Goal: Information Seeking & Learning: Learn about a topic

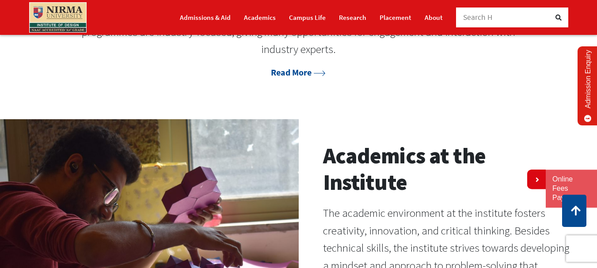
scroll to position [580, 0]
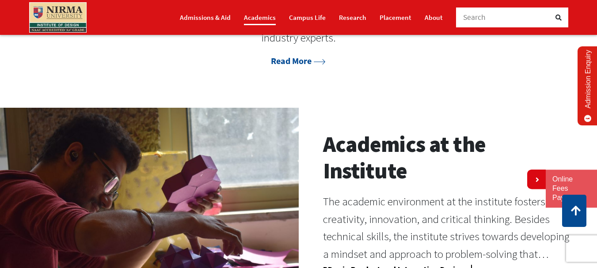
click at [262, 15] on link "Academics" at bounding box center [260, 17] width 32 height 15
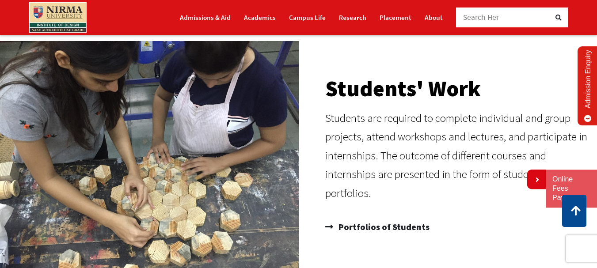
scroll to position [619, 0]
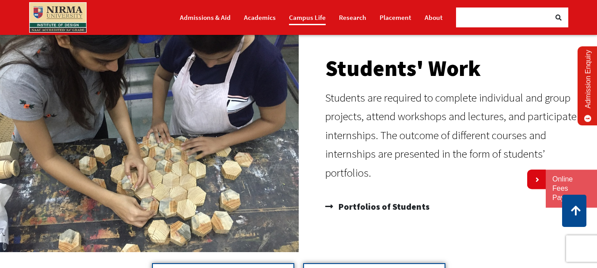
click at [314, 19] on link "Campus Life" at bounding box center [307, 17] width 37 height 15
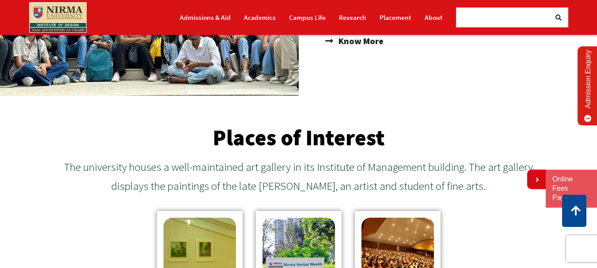
scroll to position [752, 0]
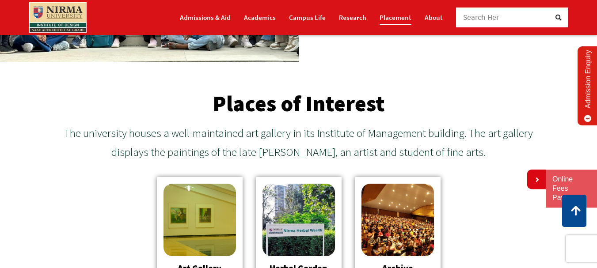
click at [403, 17] on link "Placement" at bounding box center [396, 17] width 32 height 15
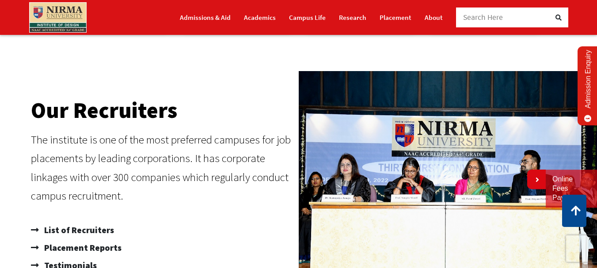
scroll to position [442, 0]
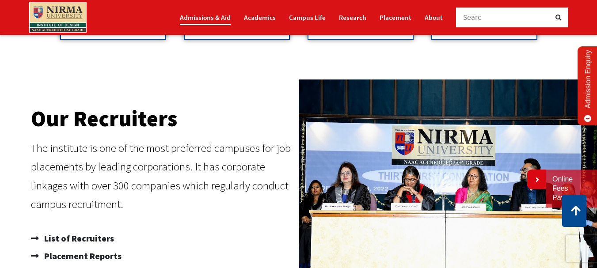
click at [216, 16] on link "Admissions & Aid" at bounding box center [205, 17] width 51 height 15
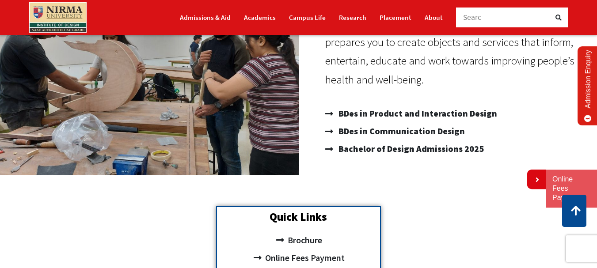
scroll to position [112, 0]
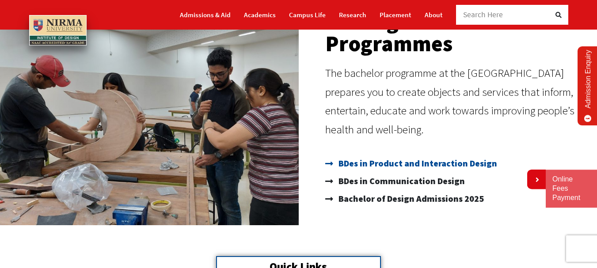
click at [423, 163] on span "BDes in Product and Interaction Design" at bounding box center [417, 164] width 161 height 18
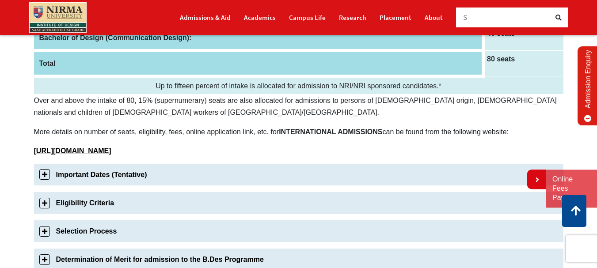
scroll to position [221, 0]
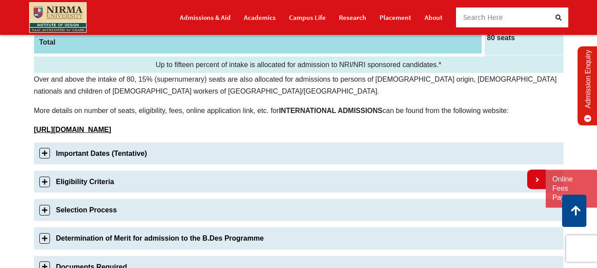
click at [40, 182] on link "Eligibility Criteria" at bounding box center [299, 182] width 530 height 22
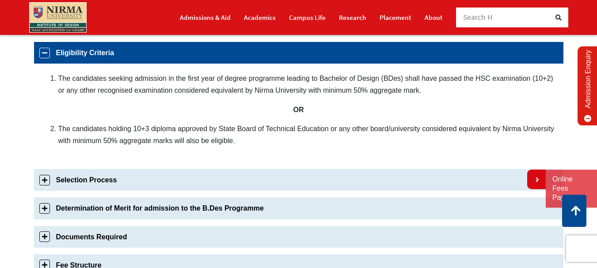
scroll to position [379, 0]
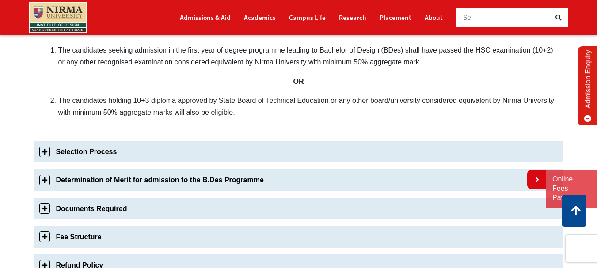
click at [43, 152] on link "Selection Process" at bounding box center [299, 152] width 530 height 22
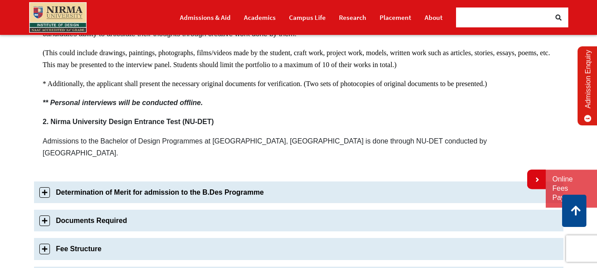
scroll to position [633, 0]
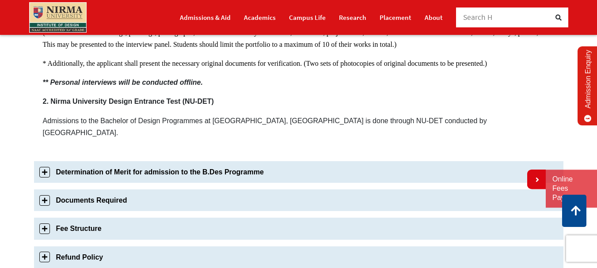
click at [99, 163] on link "Determination of Merit for admission to the B.Des Programme" at bounding box center [299, 172] width 530 height 22
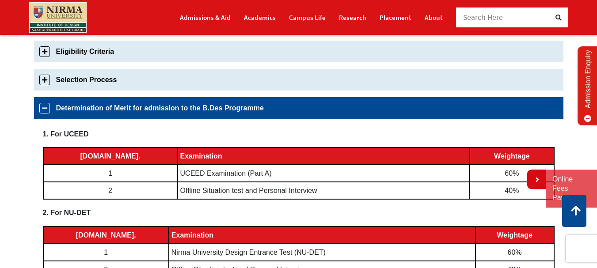
scroll to position [396, 0]
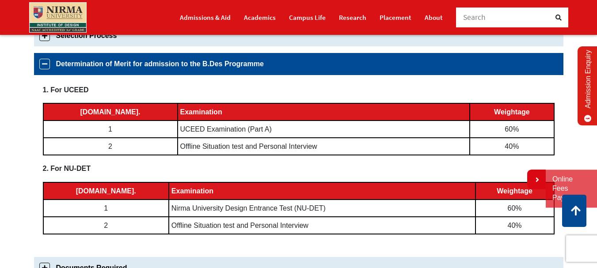
drag, startPoint x: 265, startPoint y: 210, endPoint x: 131, endPoint y: 209, distance: 134.4
click at [169, 209] on td "Nirma University Design Entrance Test (NU-DET)" at bounding box center [322, 208] width 307 height 17
drag, startPoint x: 111, startPoint y: 207, endPoint x: 167, endPoint y: 207, distance: 55.3
click at [169, 207] on td "Nirma University Design Entrance Test (NU-DET)" at bounding box center [322, 208] width 307 height 17
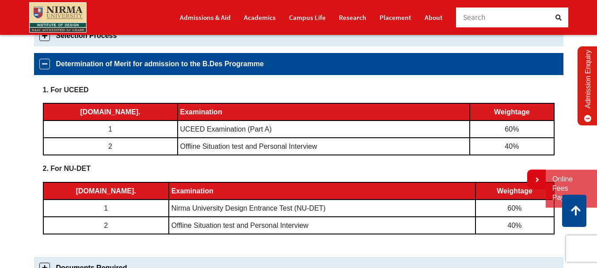
click at [169, 207] on td "Nirma University Design Entrance Test (NU-DET)" at bounding box center [322, 208] width 307 height 17
click at [169, 204] on td "Nirma University Design Entrance Test (NU-DET)" at bounding box center [322, 208] width 307 height 17
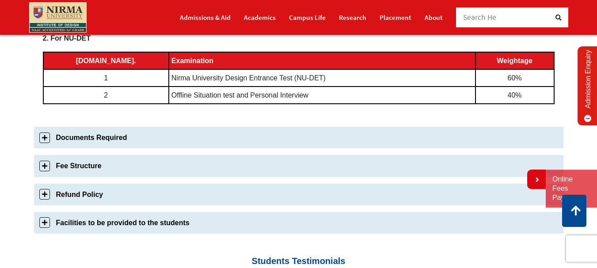
scroll to position [528, 0]
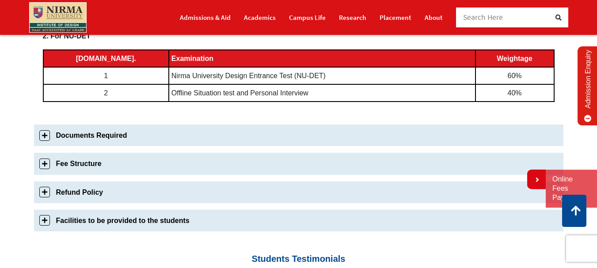
click at [88, 164] on link "Fee Structure" at bounding box center [299, 164] width 530 height 22
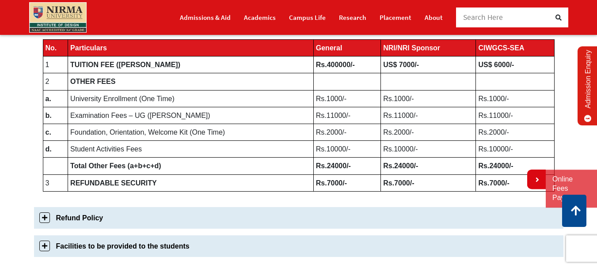
scroll to position [541, 0]
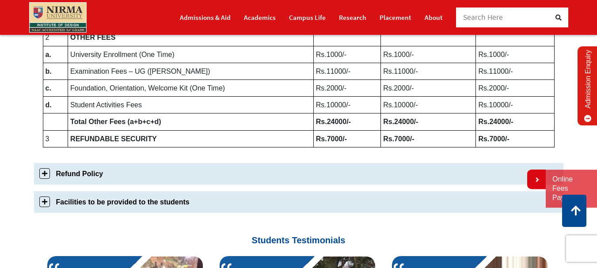
click at [94, 174] on link "Refund Policy" at bounding box center [299, 174] width 530 height 22
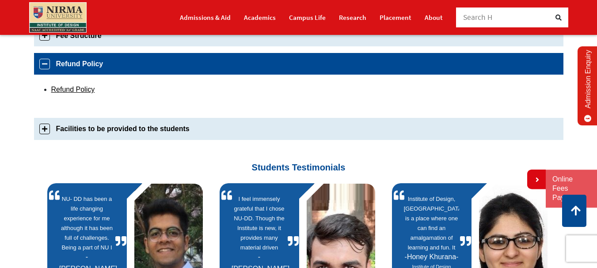
scroll to position [497, 0]
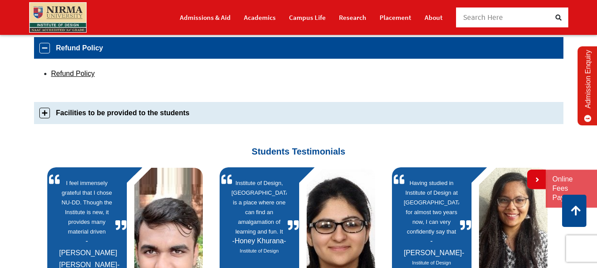
click at [130, 114] on link "Facilities to be provided to the students" at bounding box center [299, 113] width 530 height 22
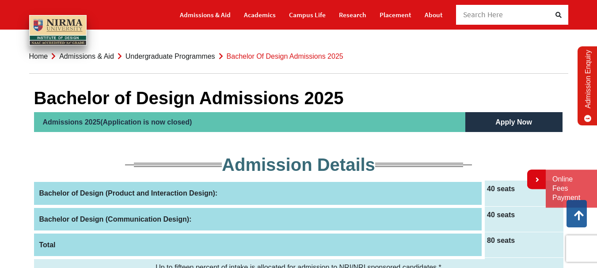
scroll to position [0, 0]
